Goal: Task Accomplishment & Management: Manage account settings

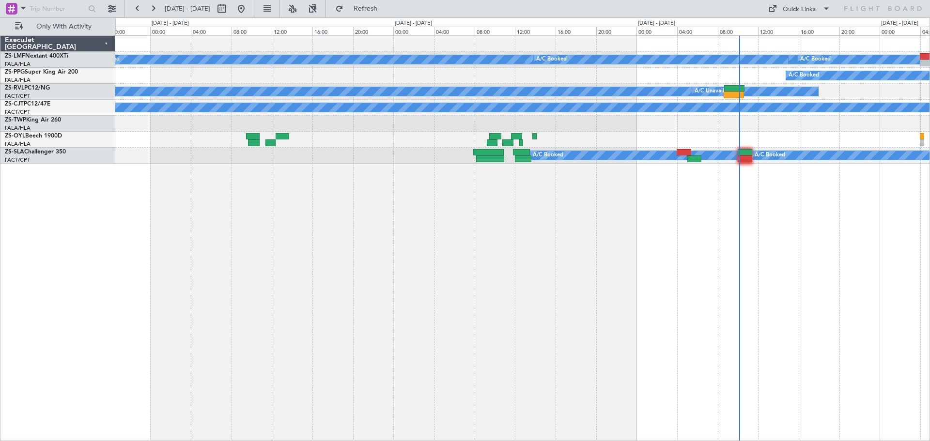
click at [619, 341] on div "A/C Booked A/C Booked A/C Booked A/C Booked A/C Booked A/C Booked A/C Booked A/…" at bounding box center [522, 238] width 815 height 406
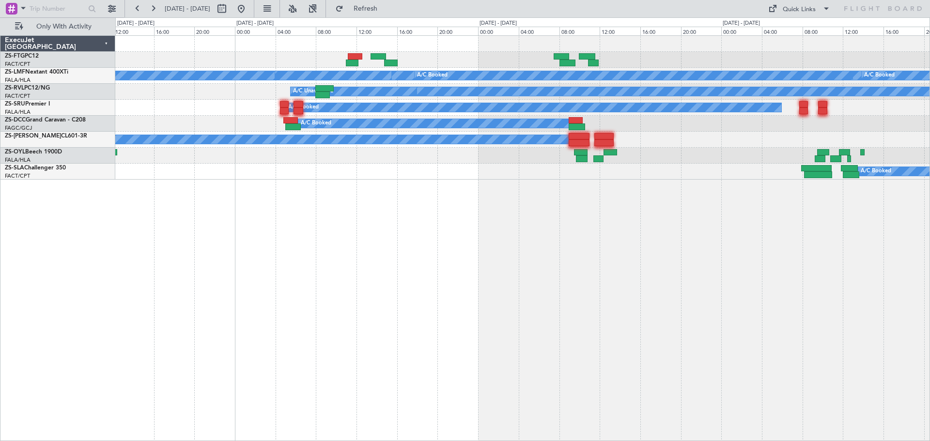
click at [611, 320] on div "A/C Unavailable A/C Booked A/C Booked A/C Booked A/C Booked A/C Booked A/C Book…" at bounding box center [522, 238] width 815 height 406
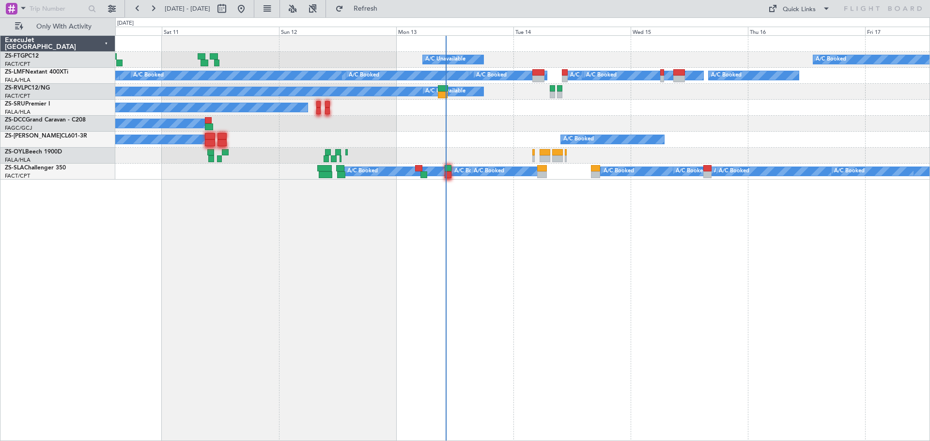
click at [307, 354] on div "A/C Unavailable A/C Booked A/C Booked A/C Booked A/C Booked A/C Booked A/C Book…" at bounding box center [522, 238] width 815 height 406
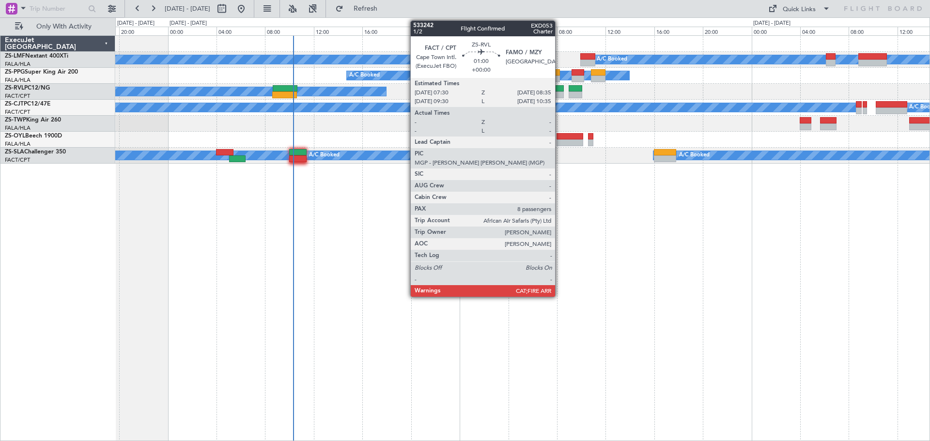
click at [560, 90] on div at bounding box center [557, 88] width 14 height 7
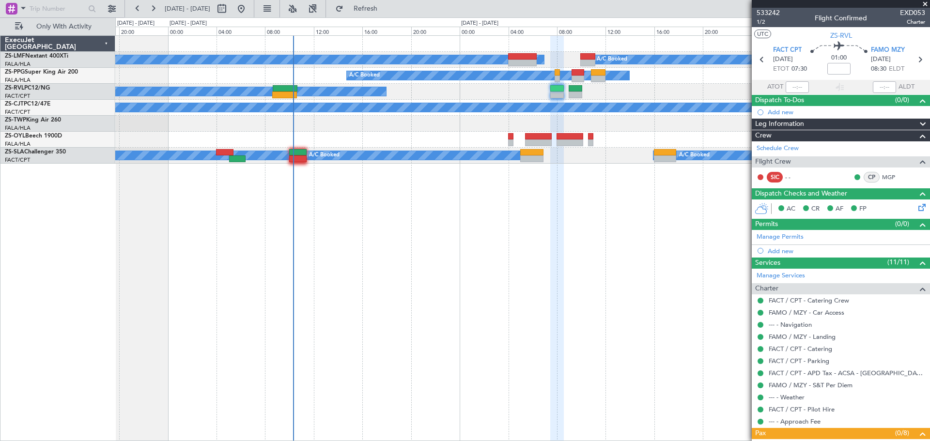
click at [918, 206] on icon at bounding box center [921, 206] width 8 height 8
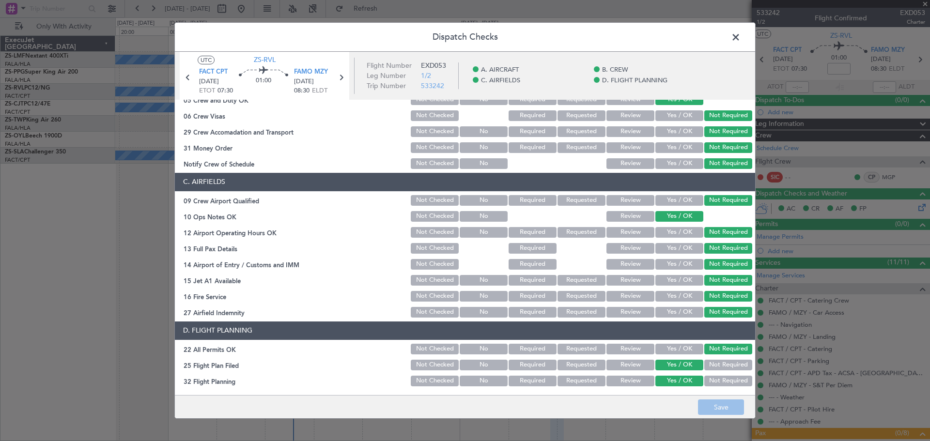
scroll to position [145, 0]
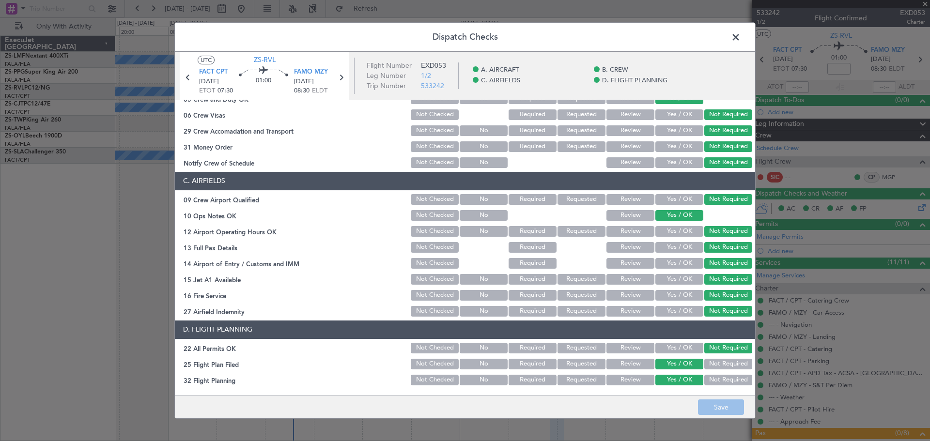
click at [637, 364] on button "Review" at bounding box center [631, 364] width 48 height 11
click at [629, 378] on button "Review" at bounding box center [631, 380] width 48 height 11
click at [716, 410] on button "Save" at bounding box center [721, 408] width 46 height 16
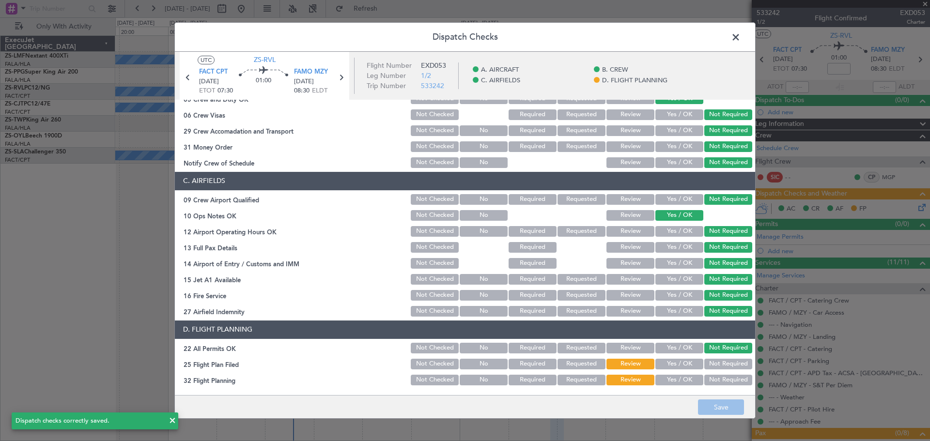
click at [741, 40] on span at bounding box center [741, 39] width 0 height 19
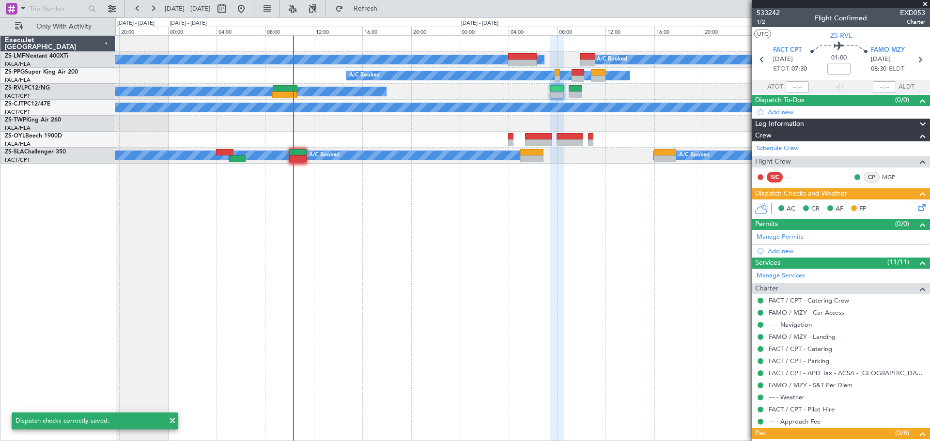
click at [925, 4] on span at bounding box center [926, 4] width 10 height 9
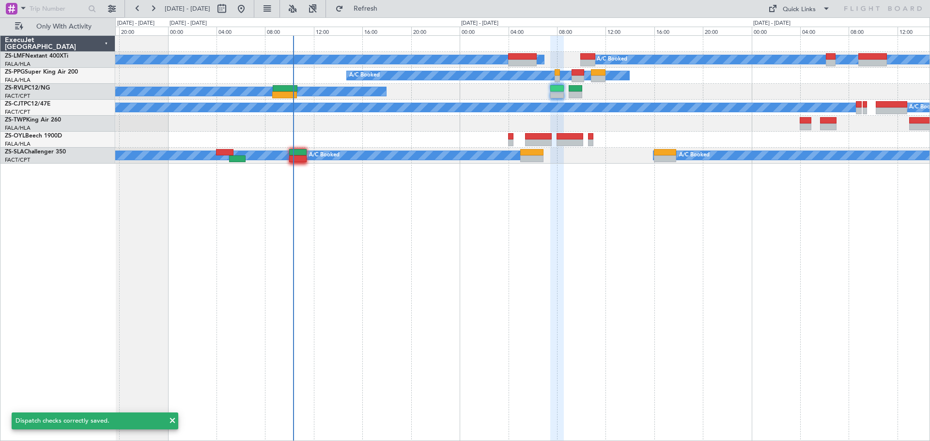
type input "0"
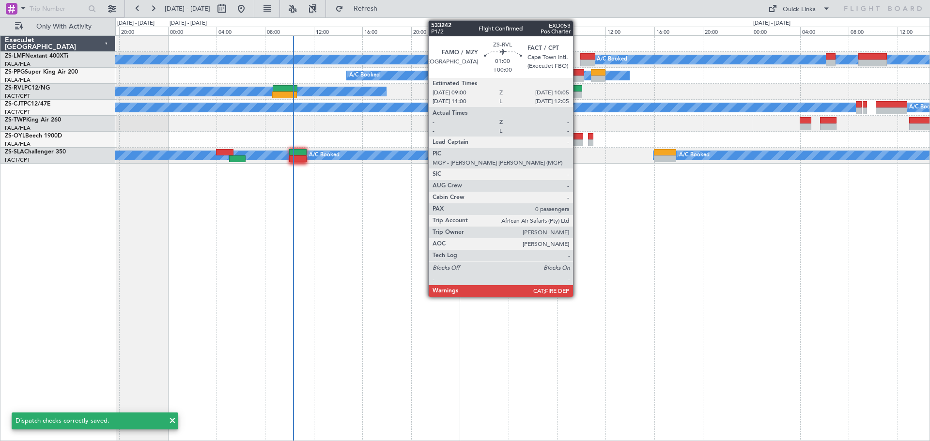
click at [578, 91] on div at bounding box center [576, 88] width 14 height 7
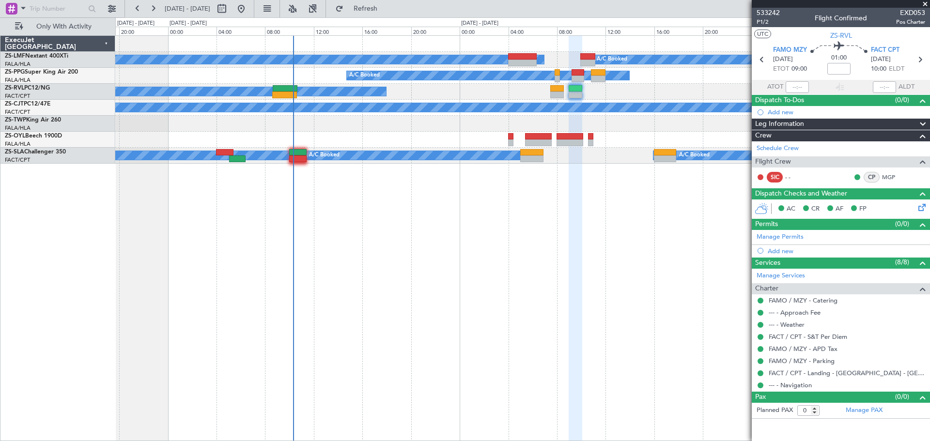
click at [923, 209] on icon at bounding box center [921, 206] width 8 height 8
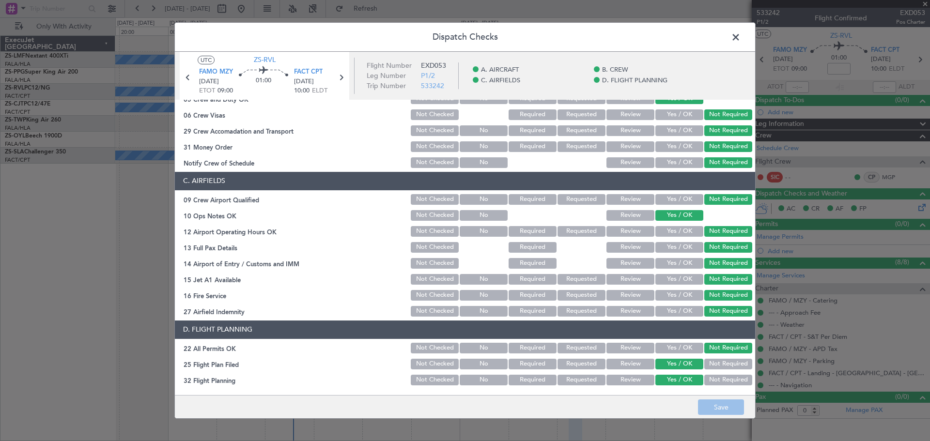
drag, startPoint x: 642, startPoint y: 366, endPoint x: 634, endPoint y: 372, distance: 9.6
click at [641, 365] on button "Review" at bounding box center [631, 364] width 48 height 11
click at [633, 379] on button "Review" at bounding box center [631, 380] width 48 height 11
click at [703, 406] on button "Save" at bounding box center [721, 408] width 46 height 16
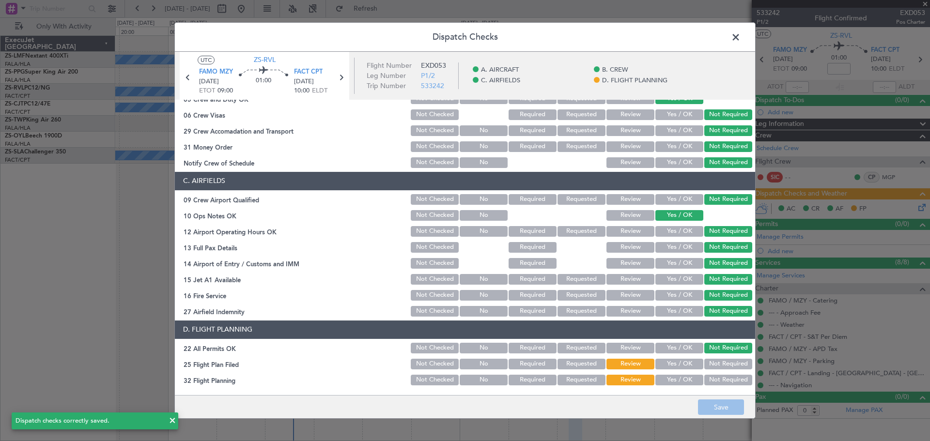
click at [741, 38] on span at bounding box center [741, 39] width 0 height 19
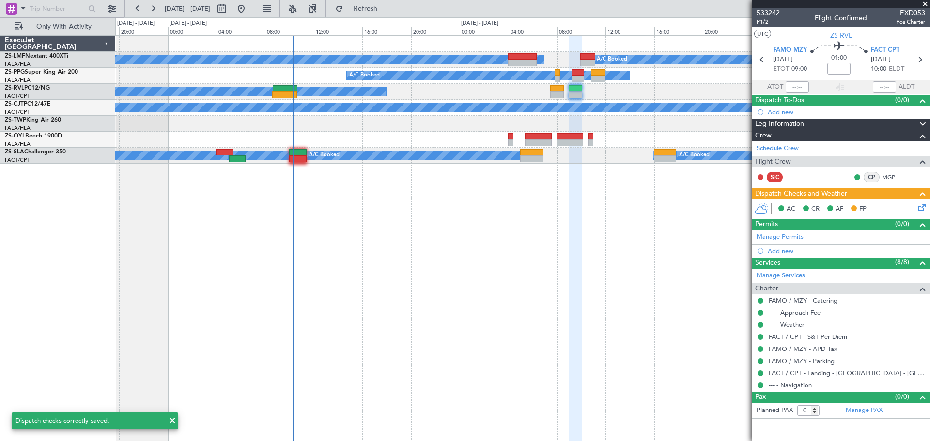
click at [924, 2] on span at bounding box center [926, 4] width 10 height 9
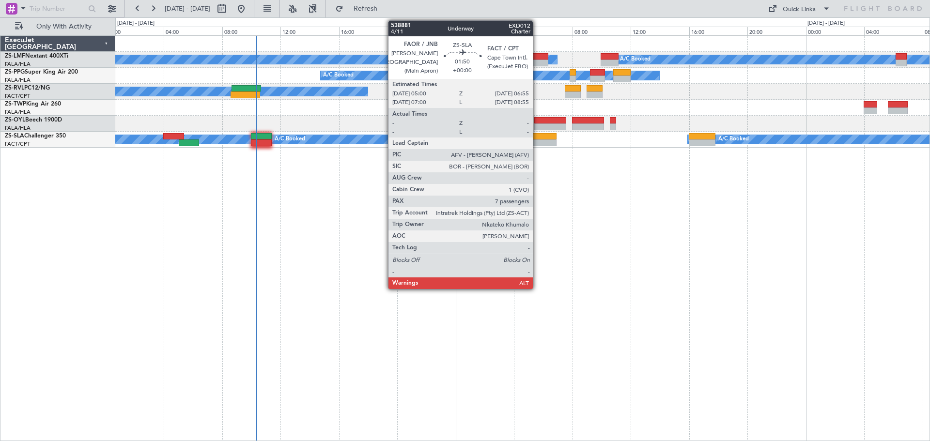
click at [537, 140] on div at bounding box center [542, 143] width 28 height 7
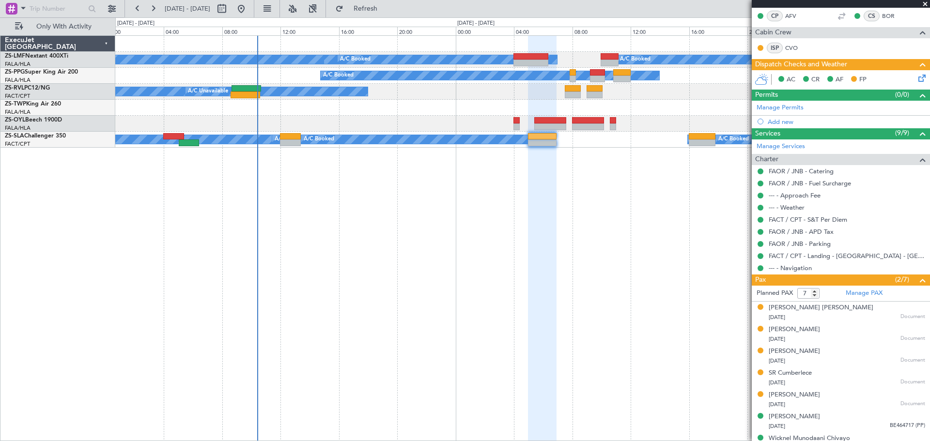
scroll to position [174, 0]
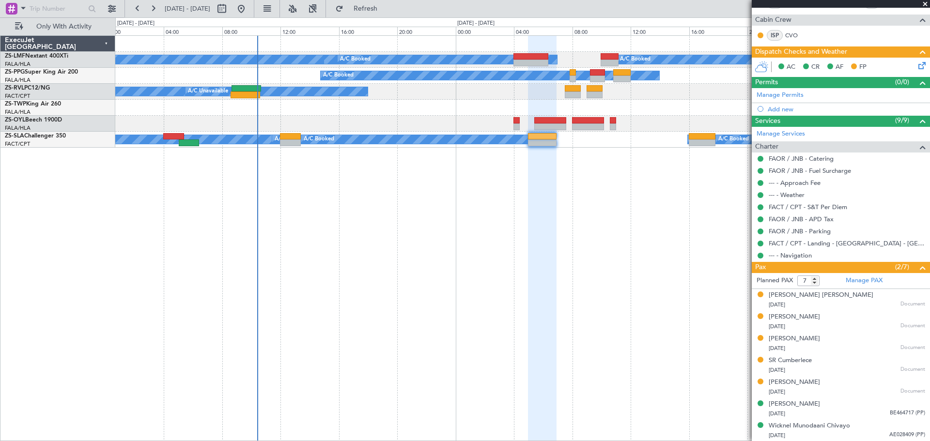
click at [923, 5] on span at bounding box center [926, 4] width 10 height 9
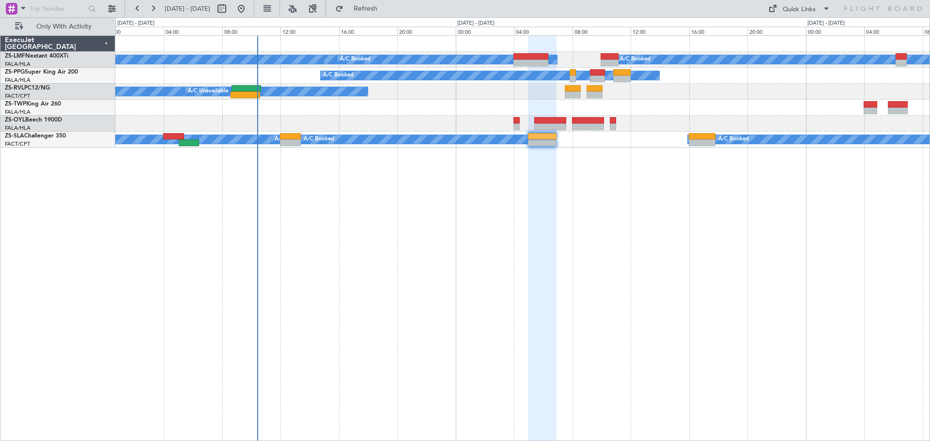
type input "0"
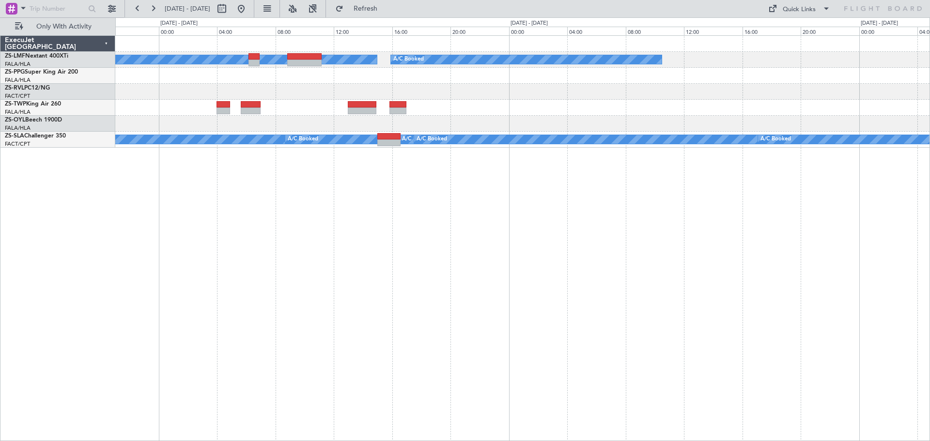
click at [61, 330] on div "A/C Booked A/C Booked A/C Booked A/C Booked A/C Booked A/C Booked A/C Booked A/…" at bounding box center [465, 229] width 930 height 424
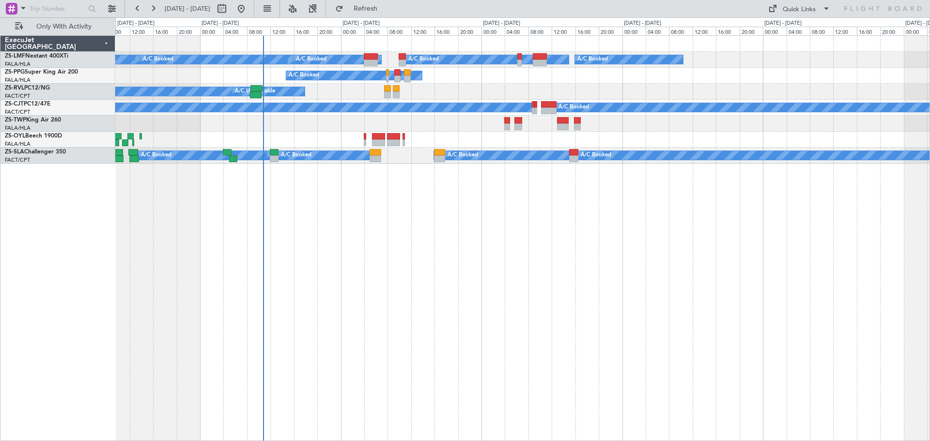
click at [467, 271] on div "A/C Booked A/C Booked A/C Booked A/C Booked A/C Booked A/C Booked A/C Booked A/…" at bounding box center [522, 238] width 815 height 406
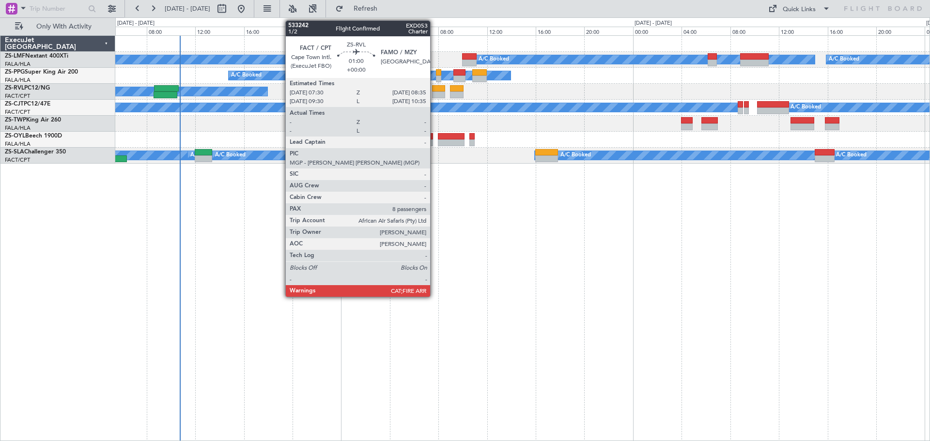
click at [435, 92] on div at bounding box center [439, 95] width 14 height 7
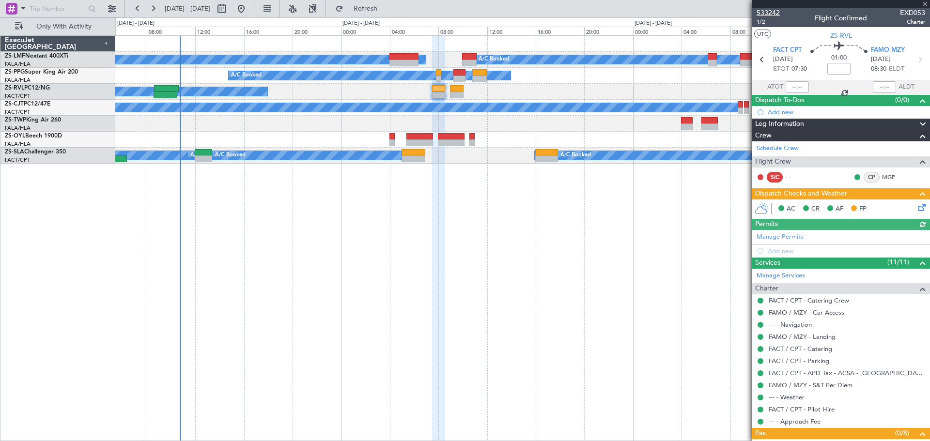
click at [767, 13] on span "533242" at bounding box center [768, 13] width 23 height 10
click at [924, 6] on span at bounding box center [926, 4] width 10 height 9
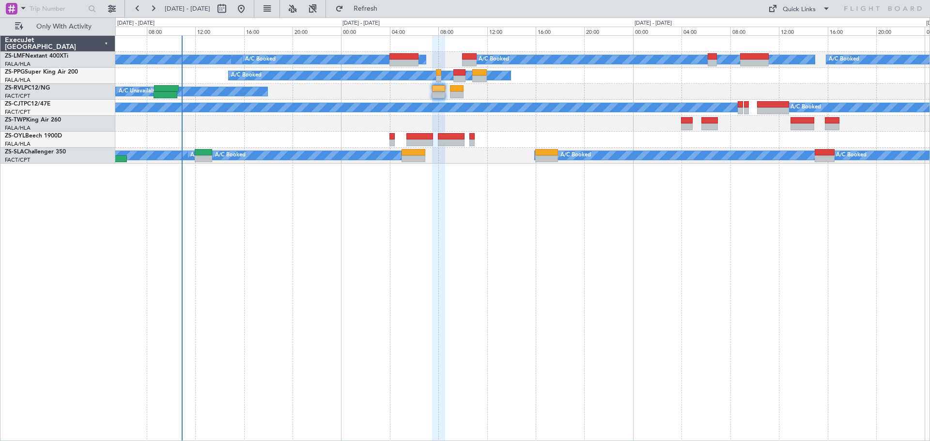
type input "0"
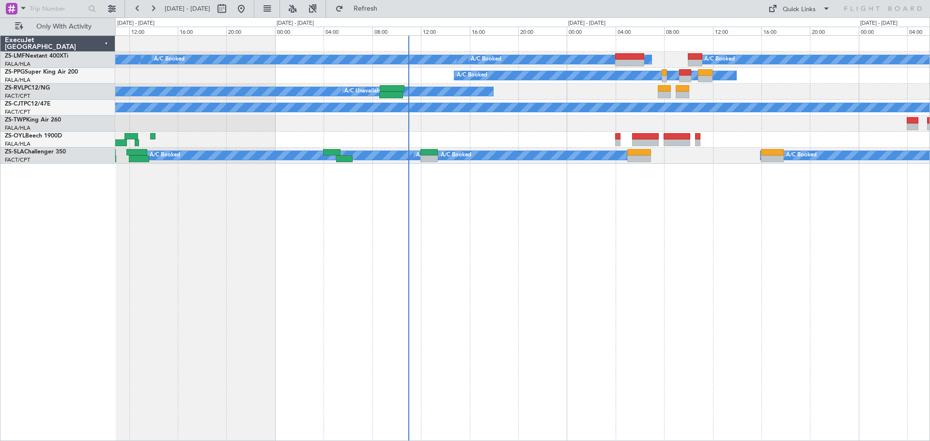
click at [598, 314] on div "A/C Booked A/C Booked A/C Booked A/C Booked A/C Booked A/C Booked A/C Booked A/…" at bounding box center [522, 238] width 815 height 406
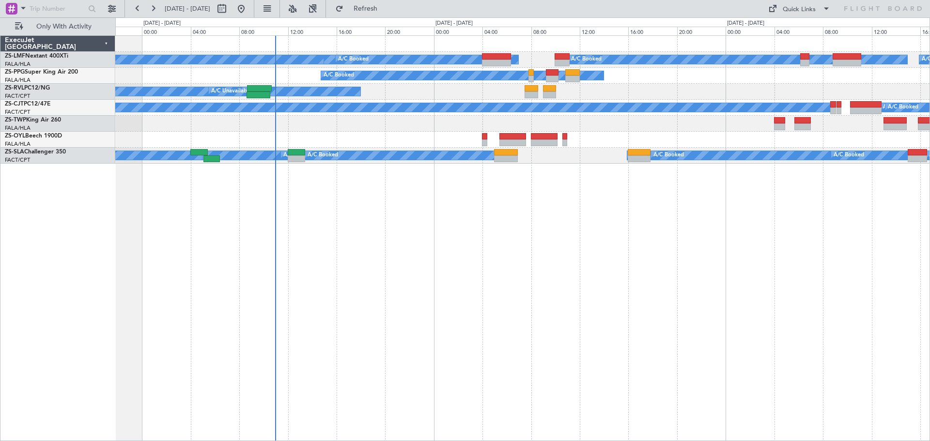
click at [511, 318] on div "A/C Booked A/C Booked A/C Booked A/C Booked A/C Booked A/C Booked A/C Booked A/…" at bounding box center [522, 238] width 815 height 406
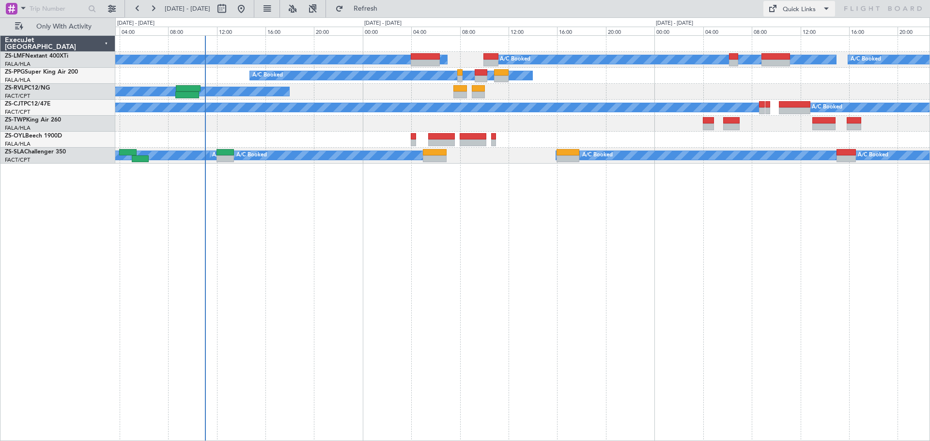
click at [428, 347] on div "A/C Booked A/C Booked A/C Booked A/C Booked A/C Booked A/C Booked A/C Booked A/…" at bounding box center [522, 238] width 815 height 406
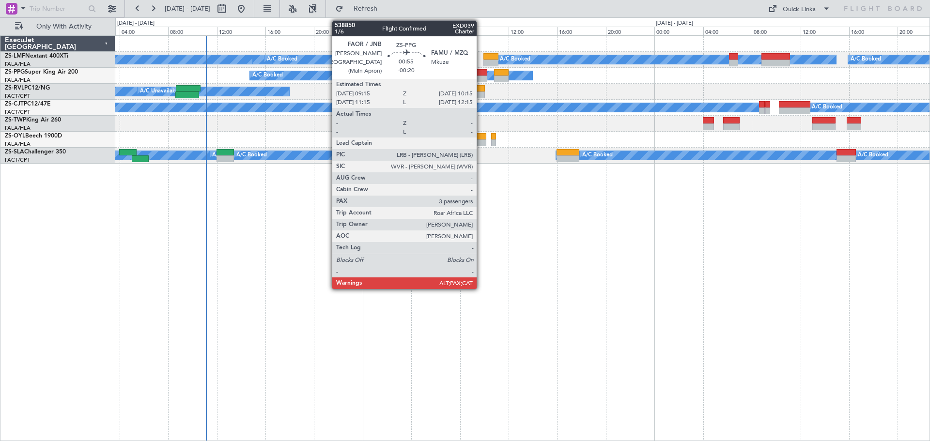
click at [481, 74] on div at bounding box center [481, 72] width 13 height 7
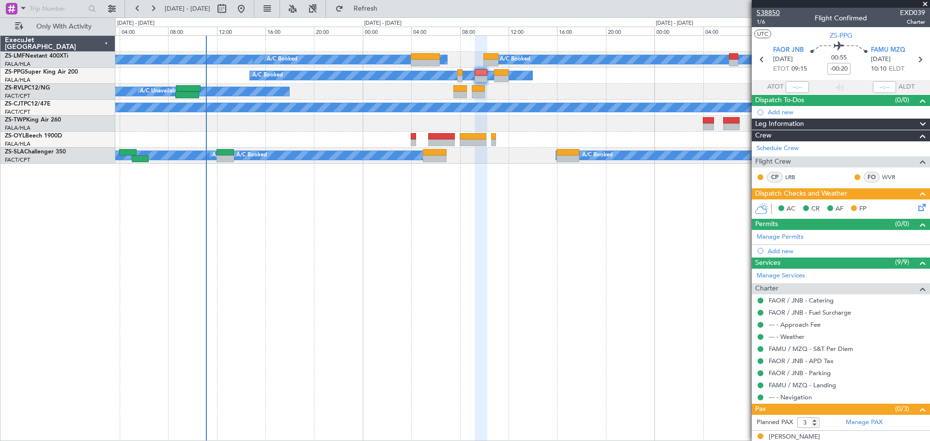
click at [769, 11] on span "538850" at bounding box center [768, 13] width 23 height 10
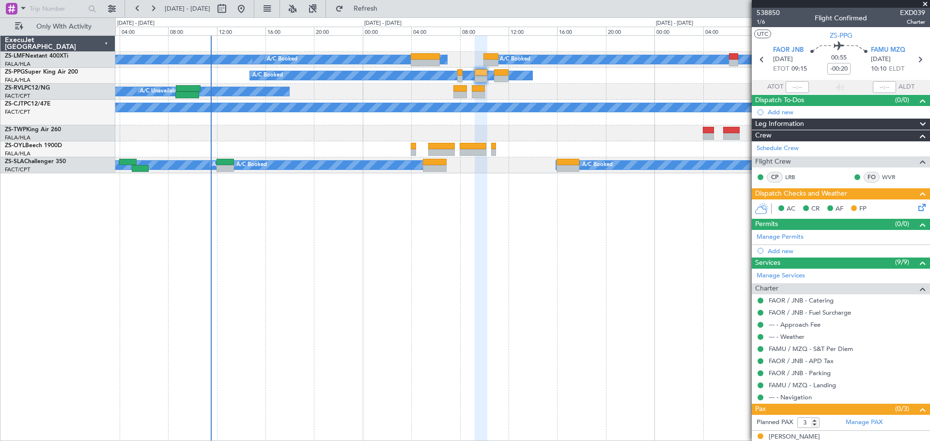
click at [924, 6] on span at bounding box center [926, 4] width 10 height 9
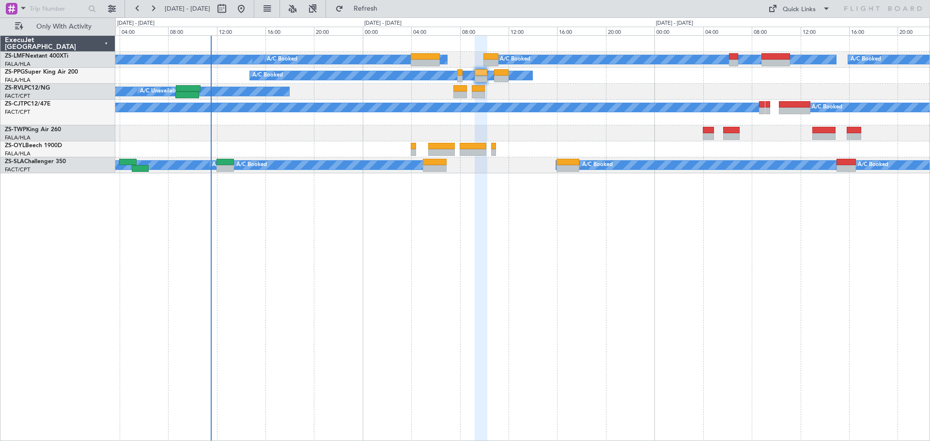
type input "0"
